Goal: Information Seeking & Learning: Learn about a topic

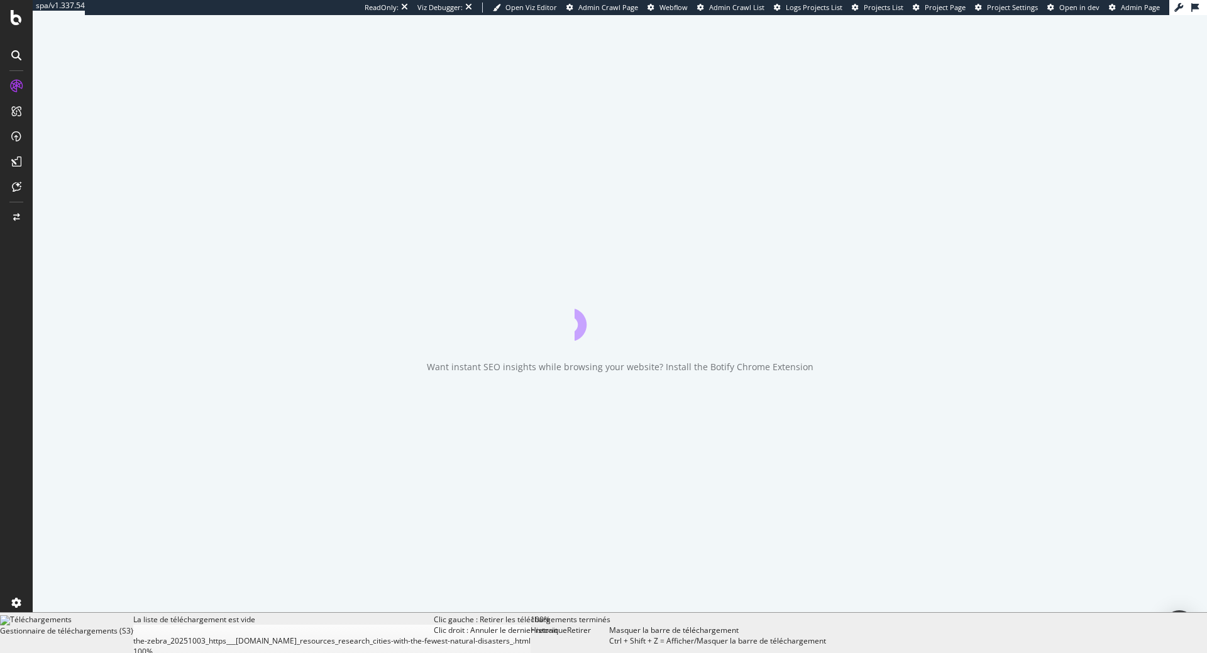
click at [609, 643] on div "Retirer Clic gauche : Retirer les téléchargements terminés Clic droit : Annuler…" at bounding box center [588, 633] width 42 height 38
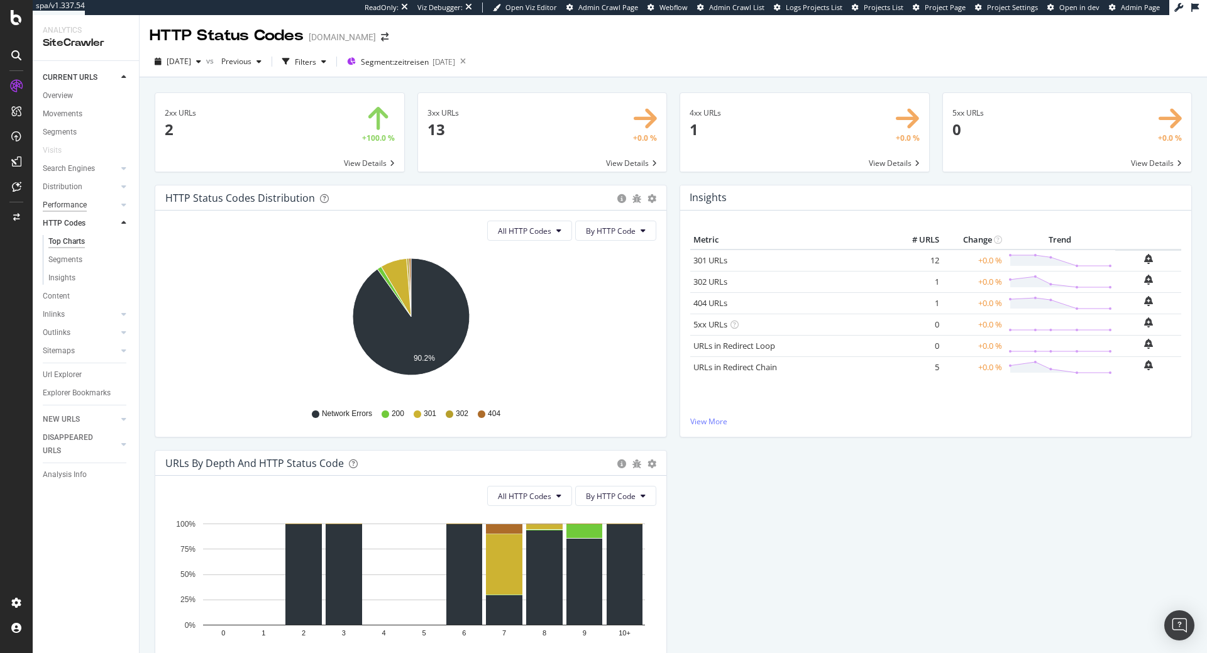
click at [73, 206] on div "Performance" at bounding box center [65, 205] width 44 height 13
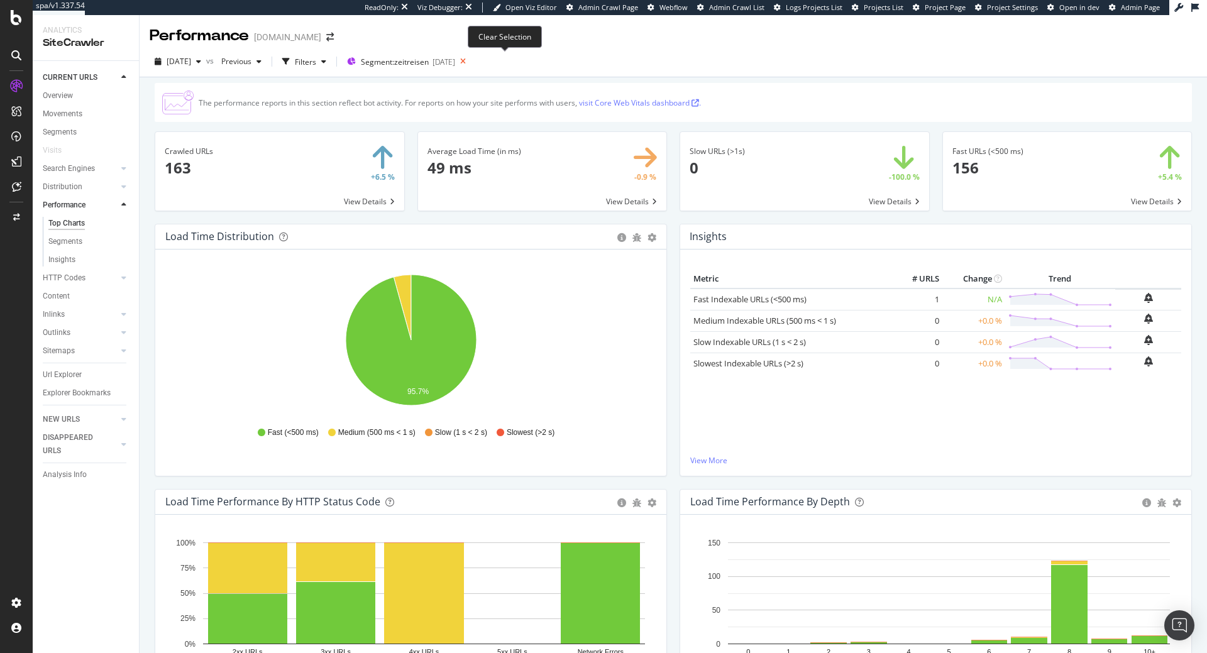
click at [471, 62] on icon at bounding box center [463, 62] width 16 height 18
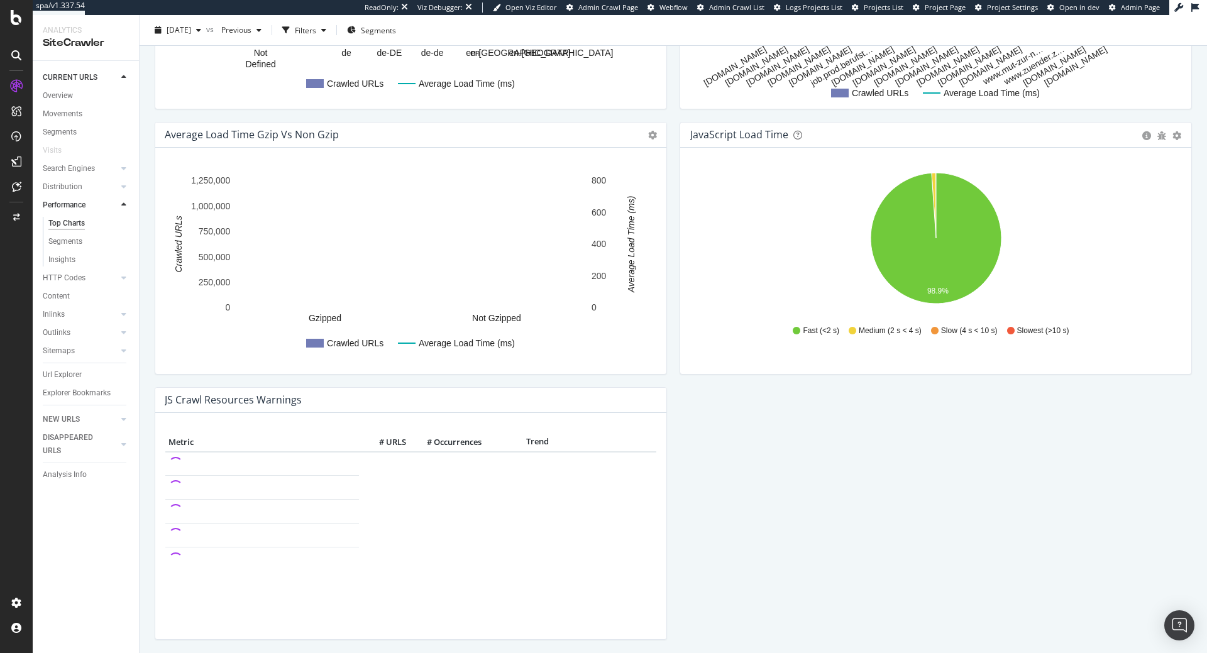
scroll to position [449, 0]
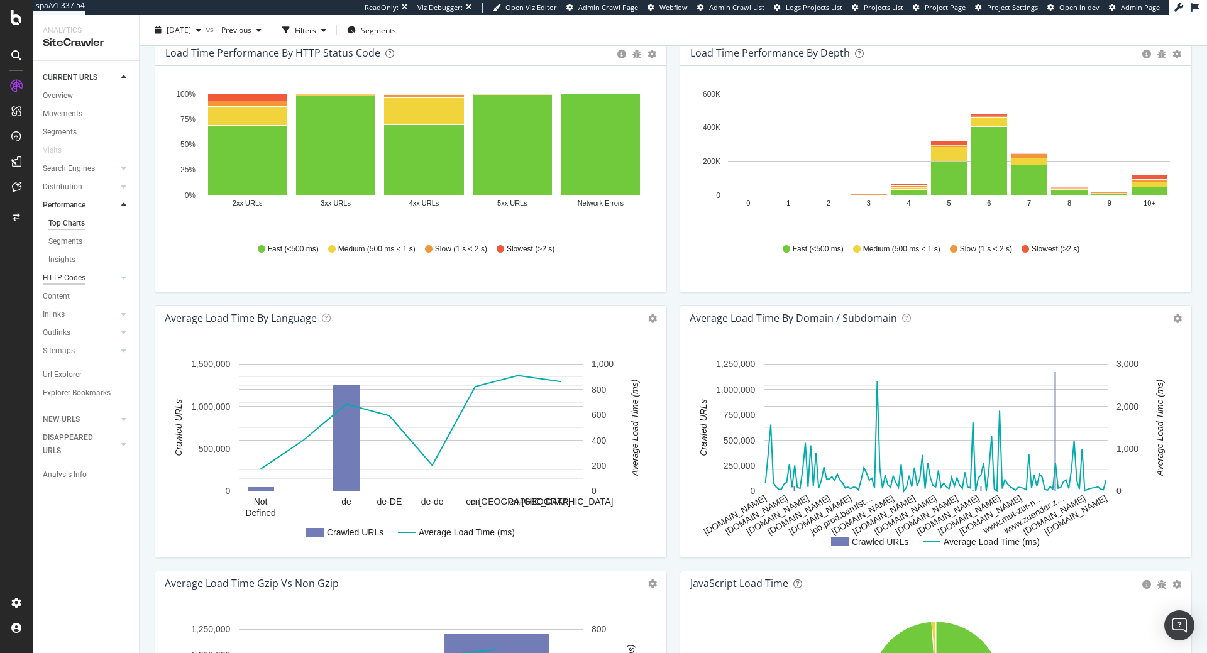
click at [64, 284] on div "HTTP Codes" at bounding box center [64, 278] width 43 height 13
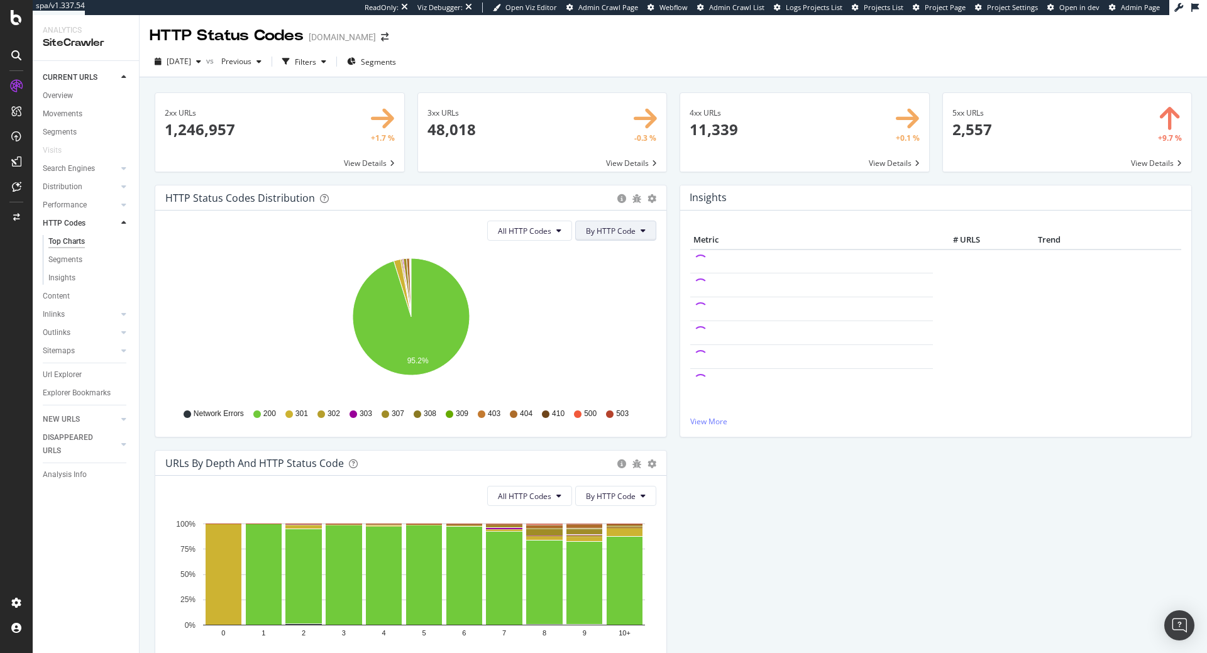
click at [613, 232] on span "By HTTP Code" at bounding box center [611, 231] width 50 height 11
click at [551, 232] on span "All HTTP Codes" at bounding box center [524, 231] width 53 height 11
click at [537, 301] on span "Bad HTTP Codes" at bounding box center [532, 302] width 64 height 11
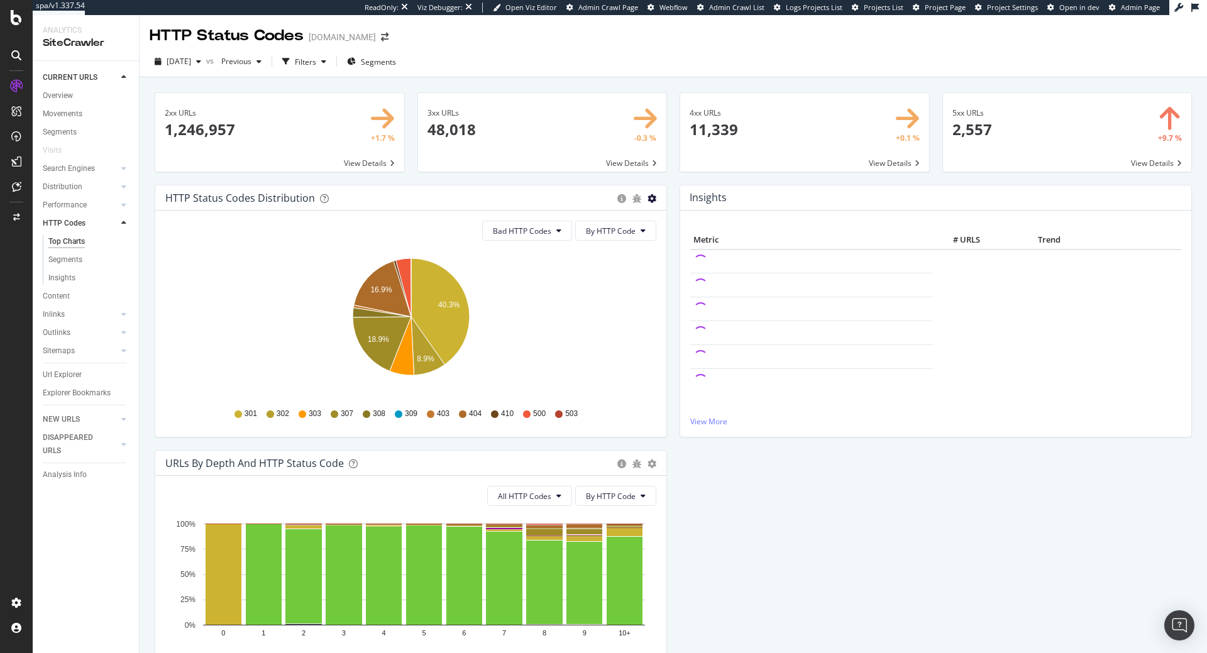
click at [649, 199] on icon "gear" at bounding box center [652, 198] width 9 height 9
click at [619, 240] on span "Table" at bounding box center [608, 246] width 114 height 17
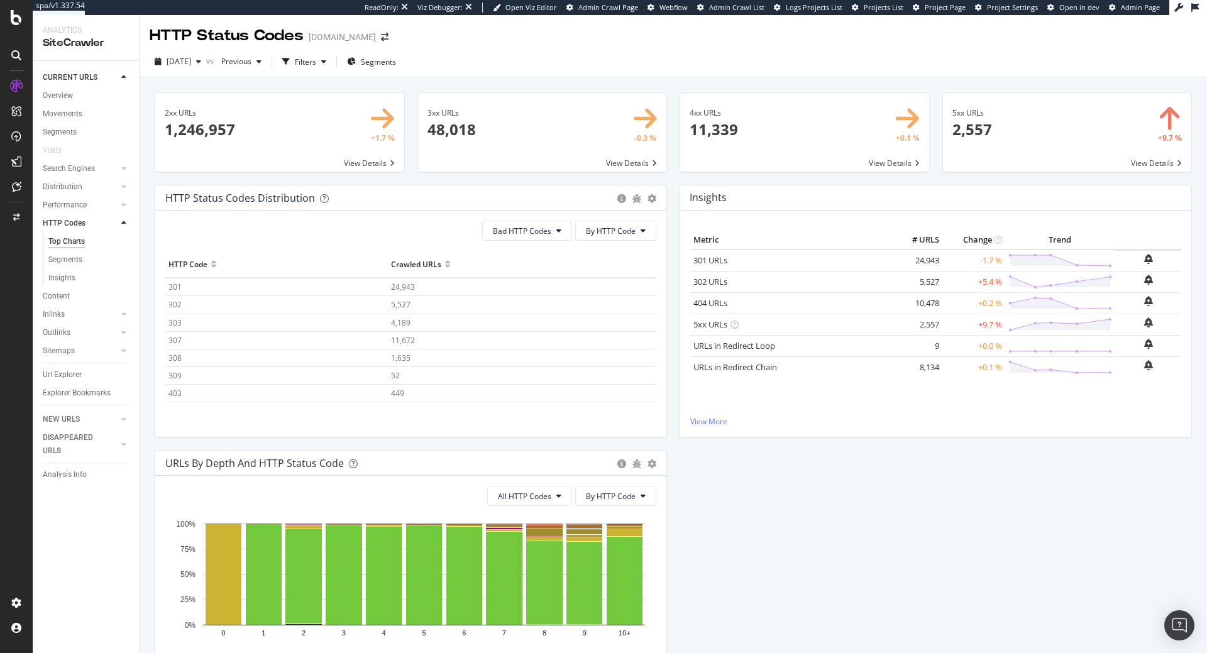
click at [209, 79] on div "2xx URLs × Close Chart main-metric-code-2xx - API Requests List Area Type Reque…" at bounding box center [674, 396] width 1068 height 638
click at [209, 75] on div "2025 Sep. 2nd vs Previous Filters Segments" at bounding box center [674, 64] width 1068 height 25
click at [209, 73] on div "2025 Sep. 2nd vs Previous Filters Segments" at bounding box center [674, 64] width 1068 height 25
click at [191, 64] on span "[DATE]" at bounding box center [179, 61] width 25 height 11
click at [439, 180] on div "3xx URLs × Close Chart main-metric-code-3xx - API Requests List Area Type Reque…" at bounding box center [542, 138] width 263 height 92
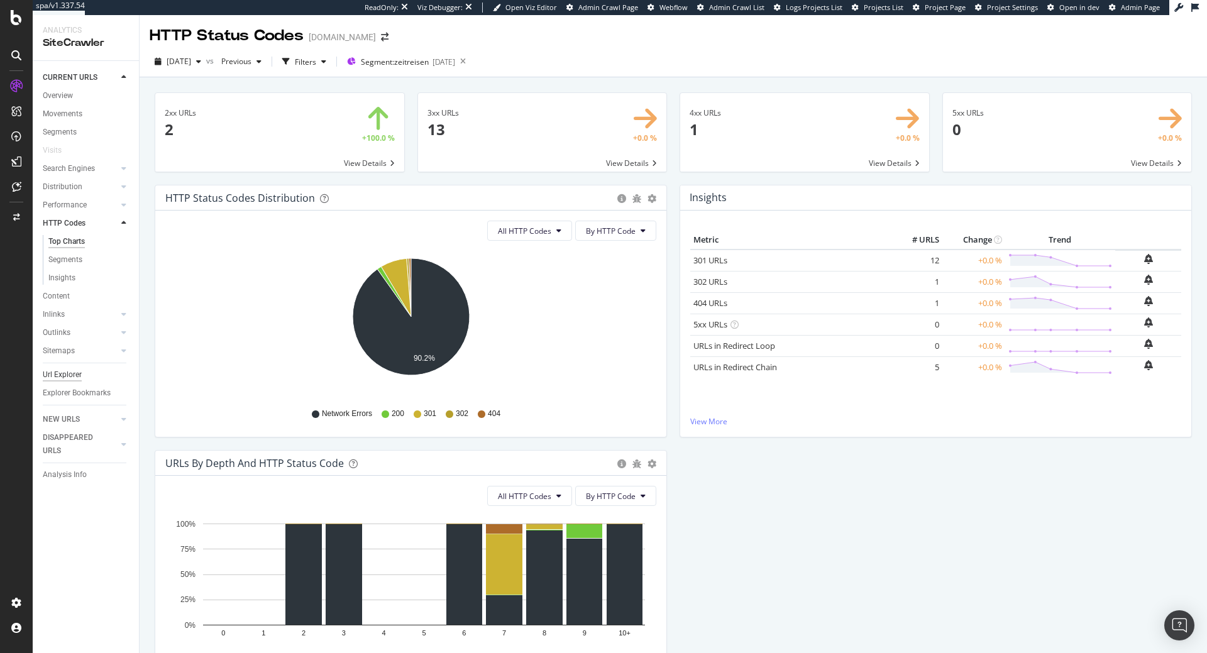
click at [77, 372] on div "Url Explorer" at bounding box center [62, 374] width 39 height 13
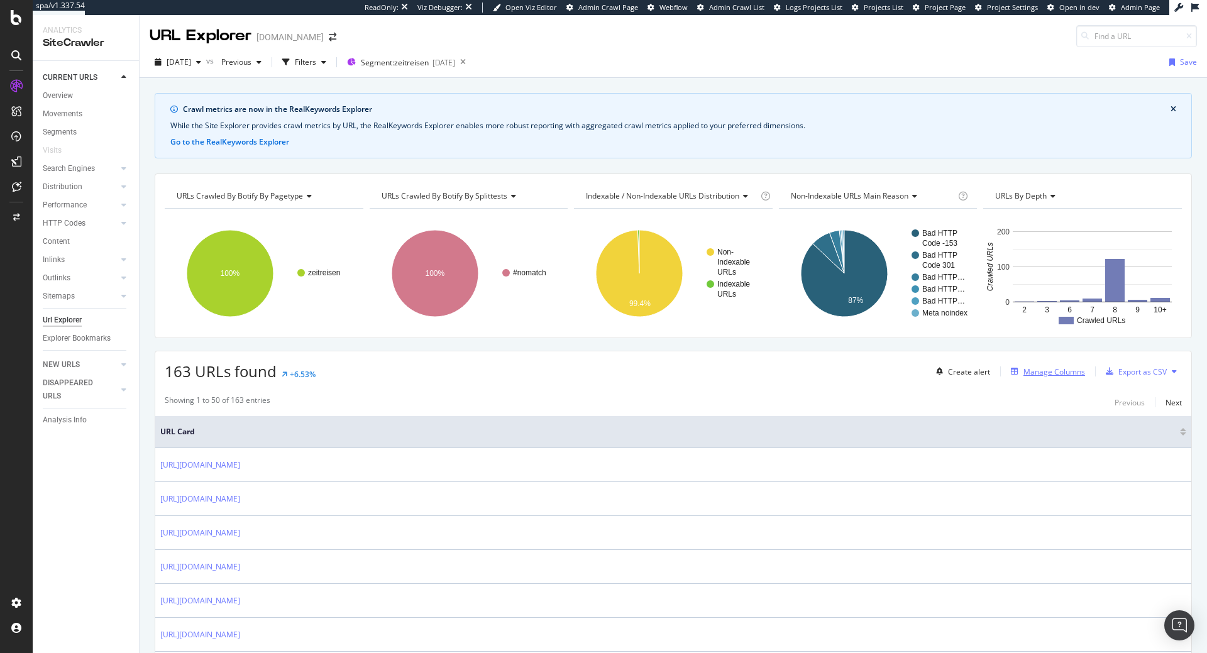
click at [1052, 373] on div "Manage Columns" at bounding box center [1055, 372] width 62 height 11
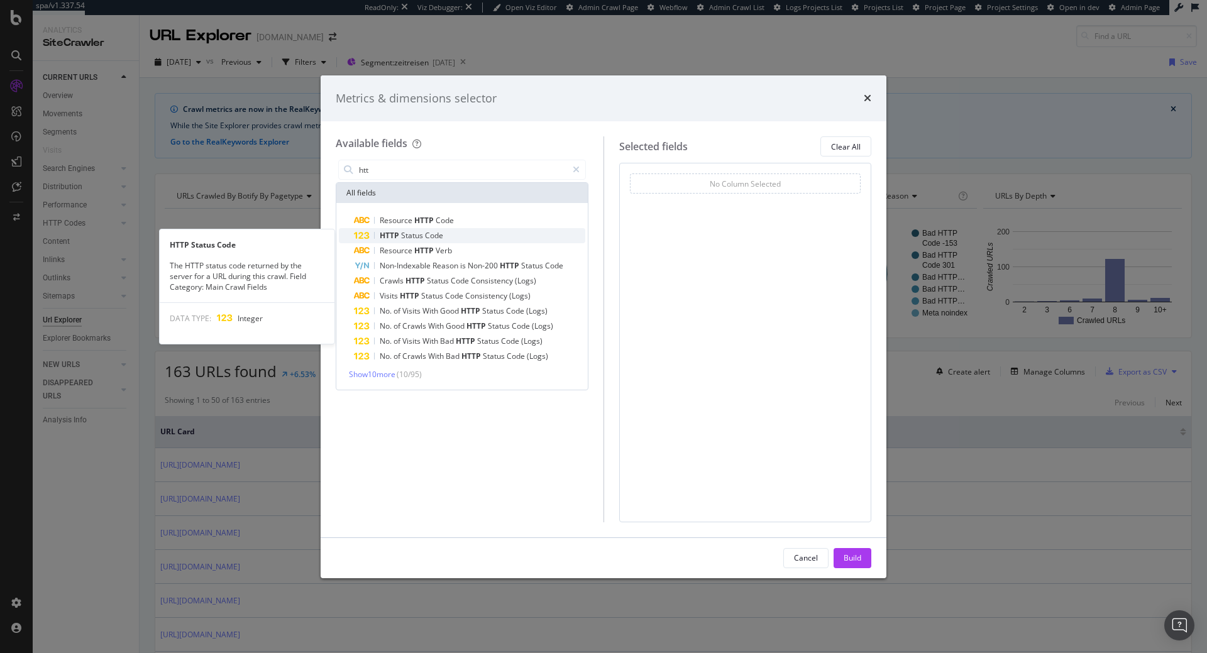
type input "htt"
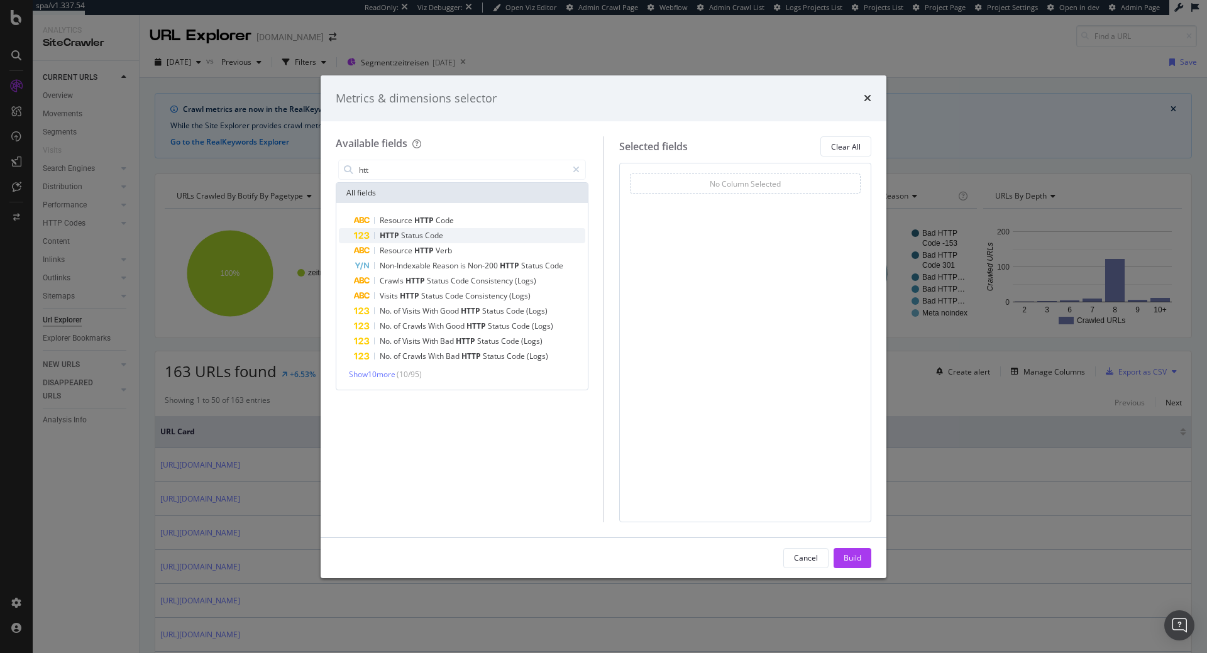
click at [472, 241] on div "HTTP Status Code" at bounding box center [469, 235] width 231 height 15
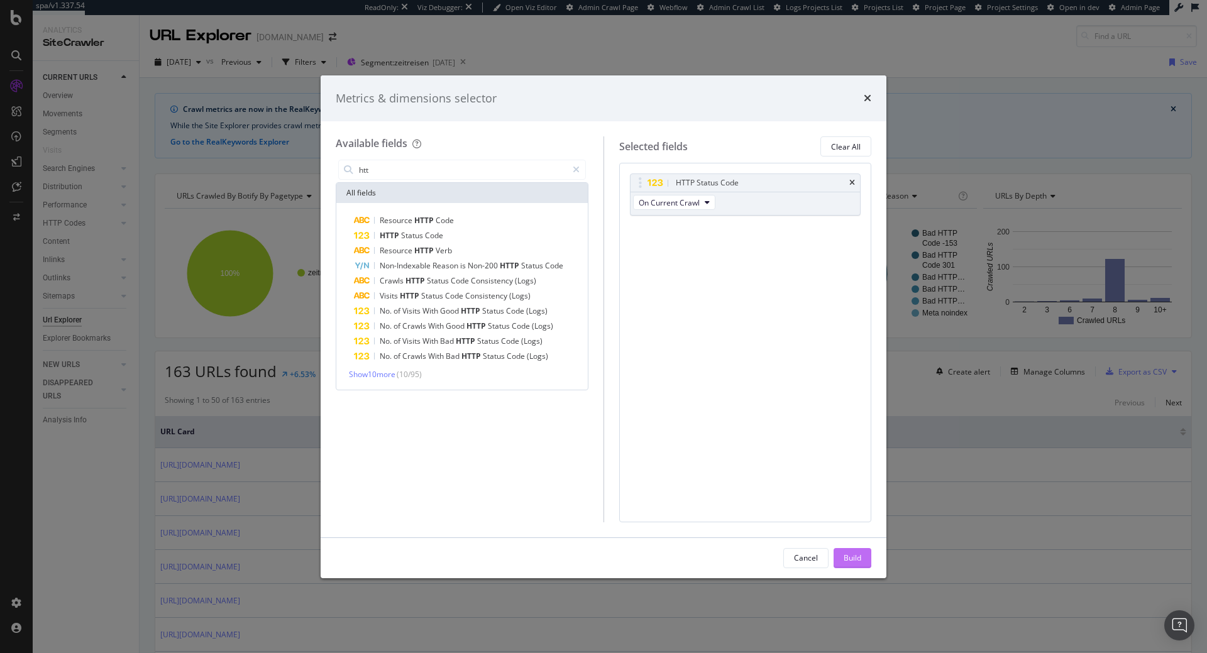
click at [853, 564] on div "Build" at bounding box center [853, 558] width 18 height 19
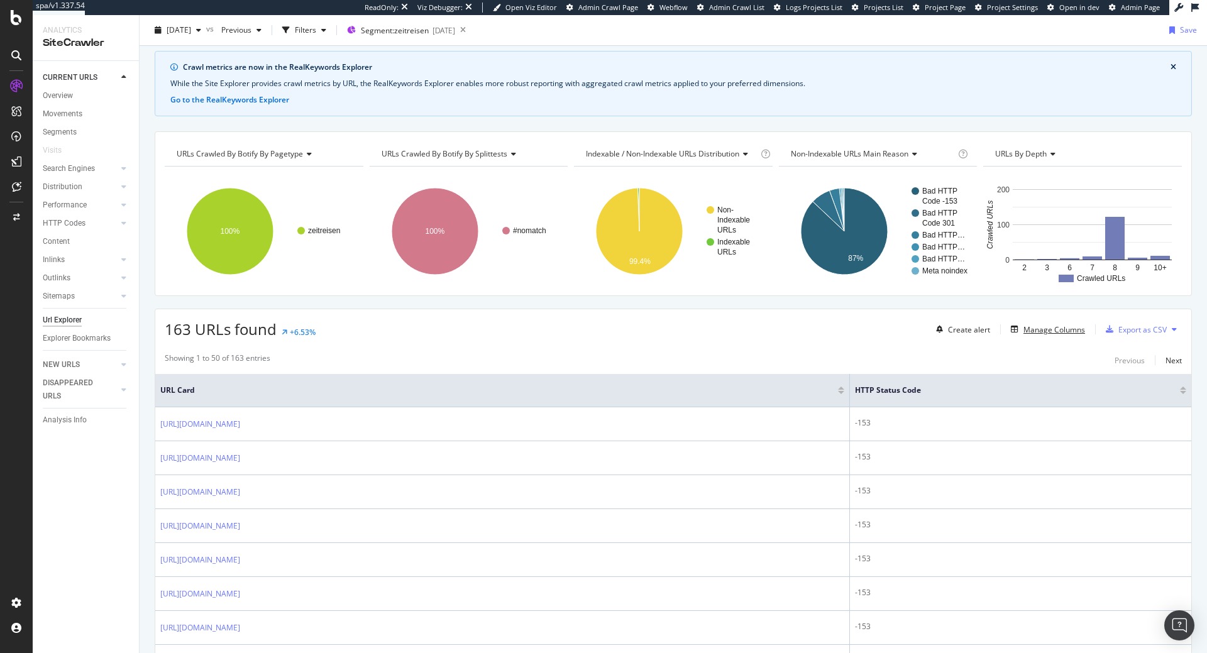
scroll to position [64, 0]
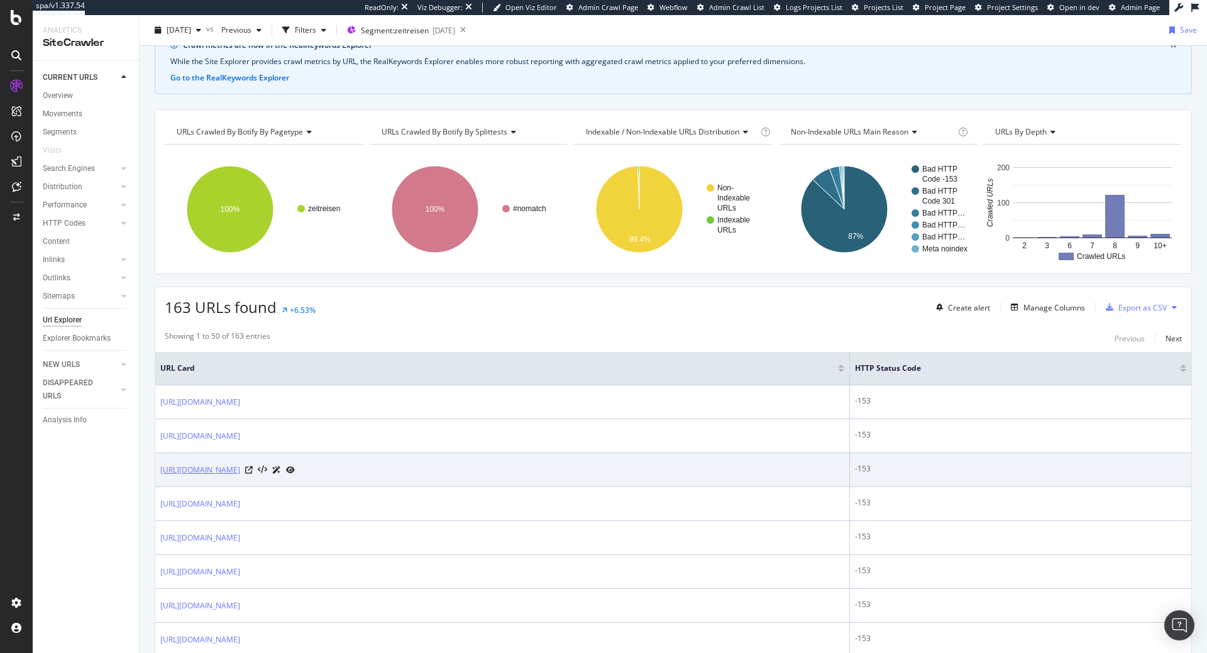
click at [240, 473] on link "[URL][DOMAIN_NAME]" at bounding box center [200, 470] width 80 height 13
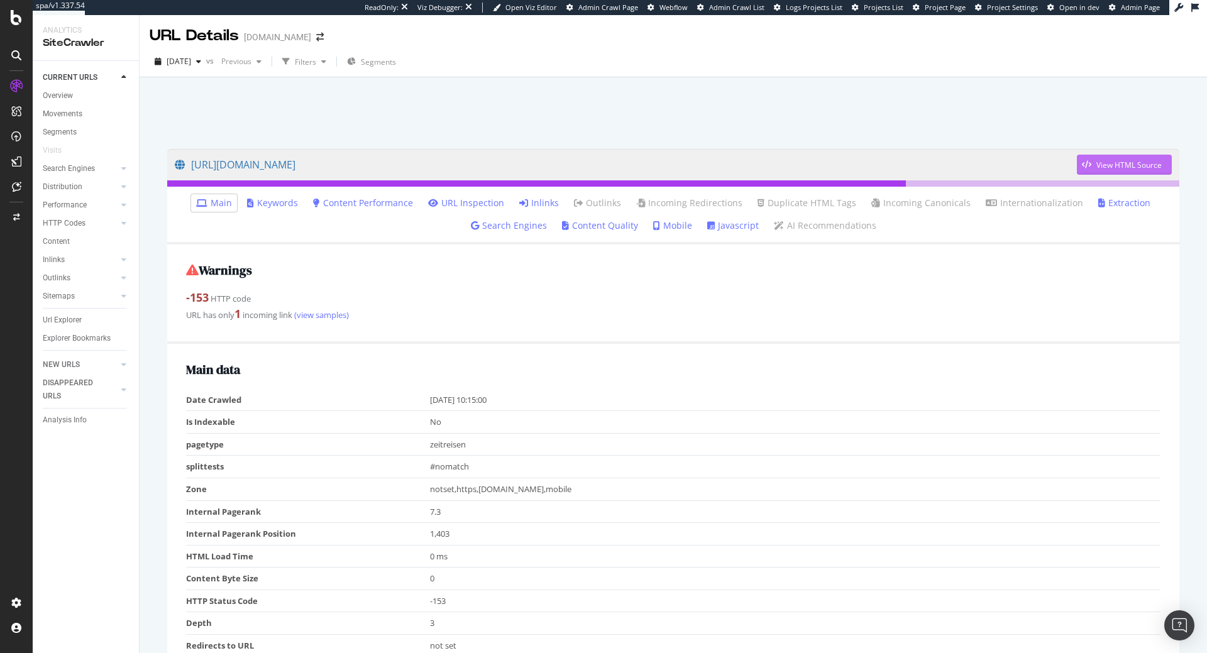
click at [1115, 159] on div "View HTML Source" at bounding box center [1119, 164] width 85 height 19
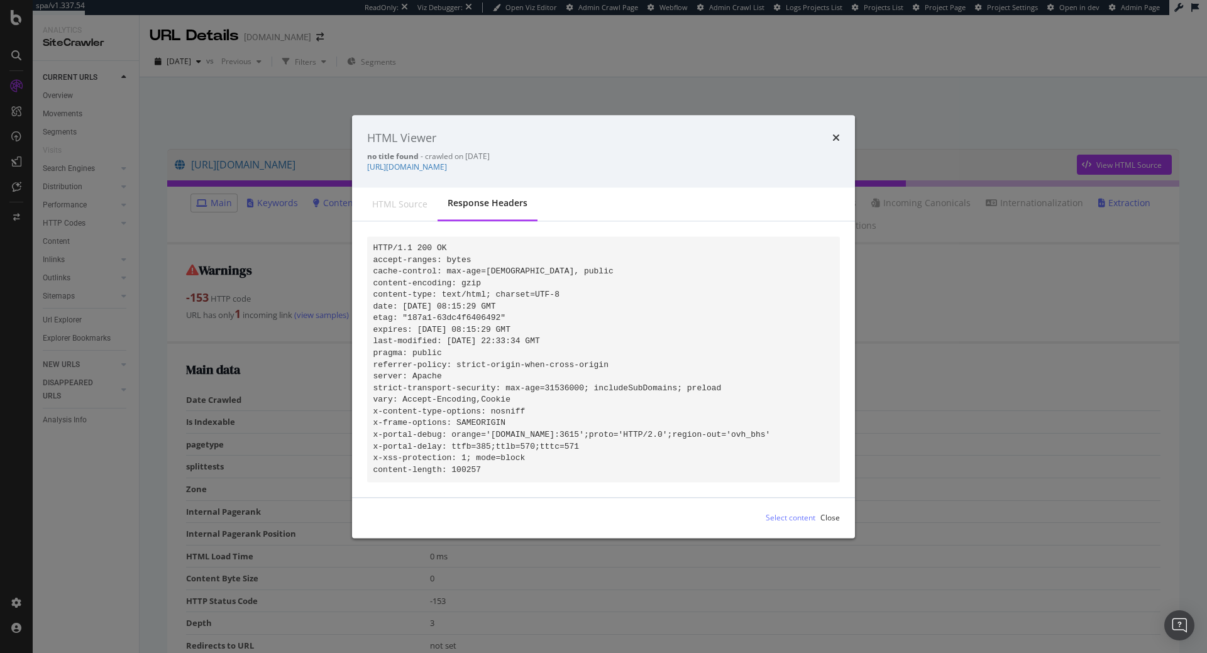
click at [395, 202] on div "HTML source" at bounding box center [399, 204] width 55 height 13
click at [555, 270] on pre "HTTP/1.1 200 OK accept-ranges: bytes cache-control: max-age=[DEMOGRAPHIC_DATA],…" at bounding box center [603, 359] width 473 height 245
click at [836, 133] on icon "times" at bounding box center [836, 138] width 8 height 10
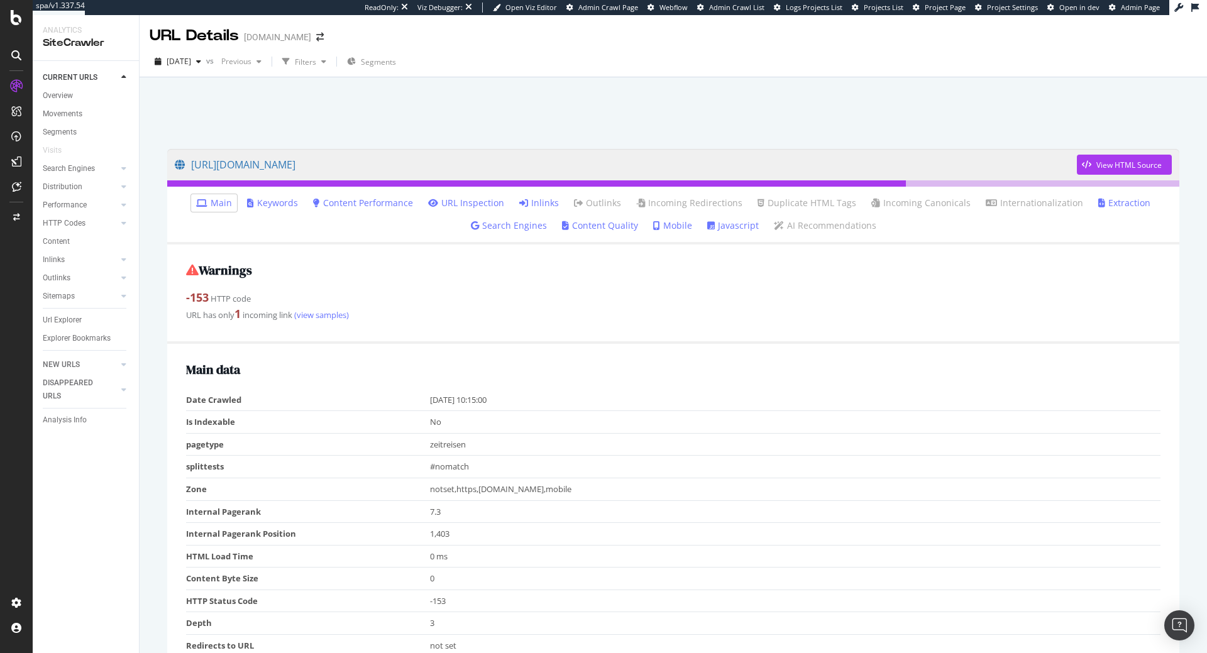
click at [717, 231] on link "Javascript" at bounding box center [733, 225] width 52 height 13
